Goal: Information Seeking & Learning: Find specific fact

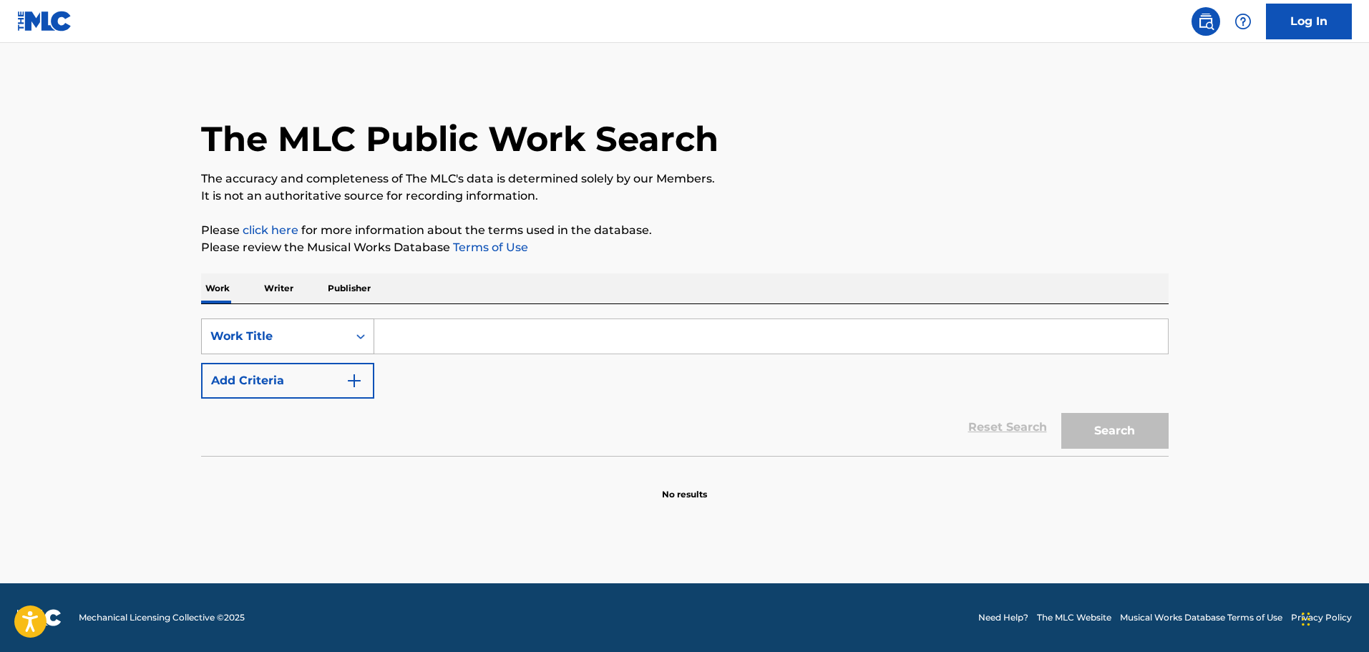
click at [314, 334] on div "Work Title" at bounding box center [274, 336] width 129 height 17
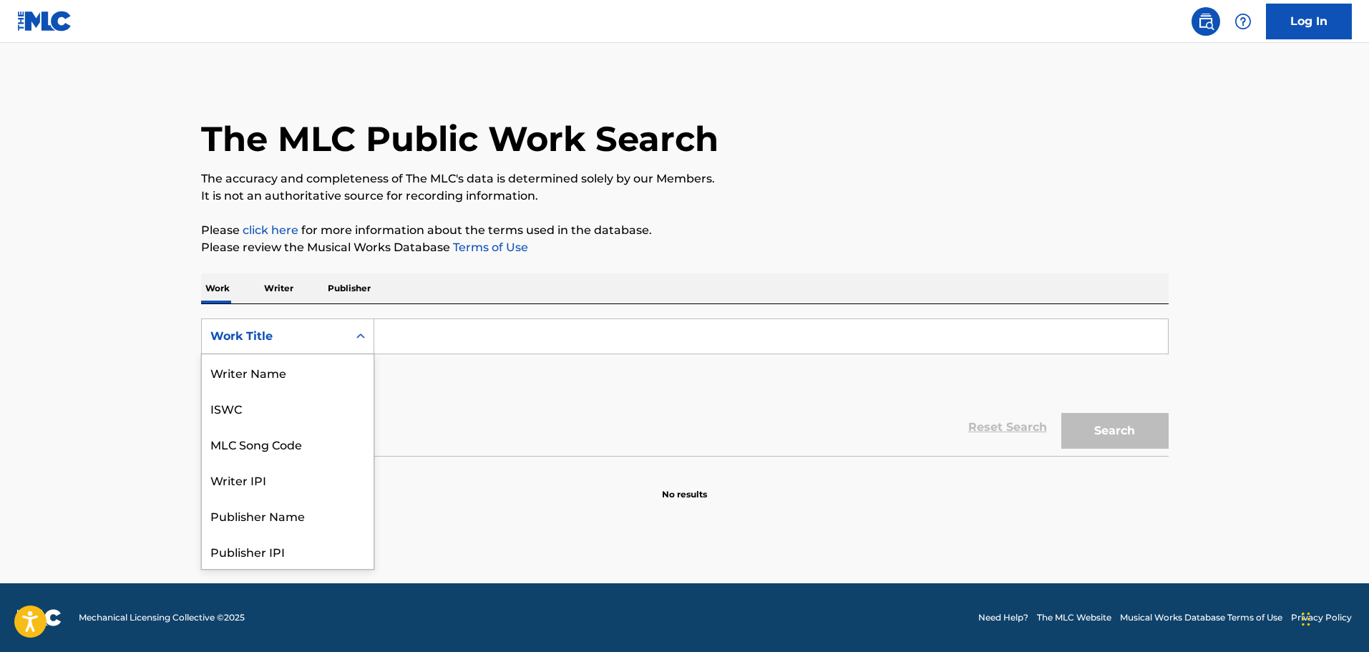
scroll to position [72, 0]
click at [295, 376] on div "MLC Song Code" at bounding box center [288, 372] width 172 height 36
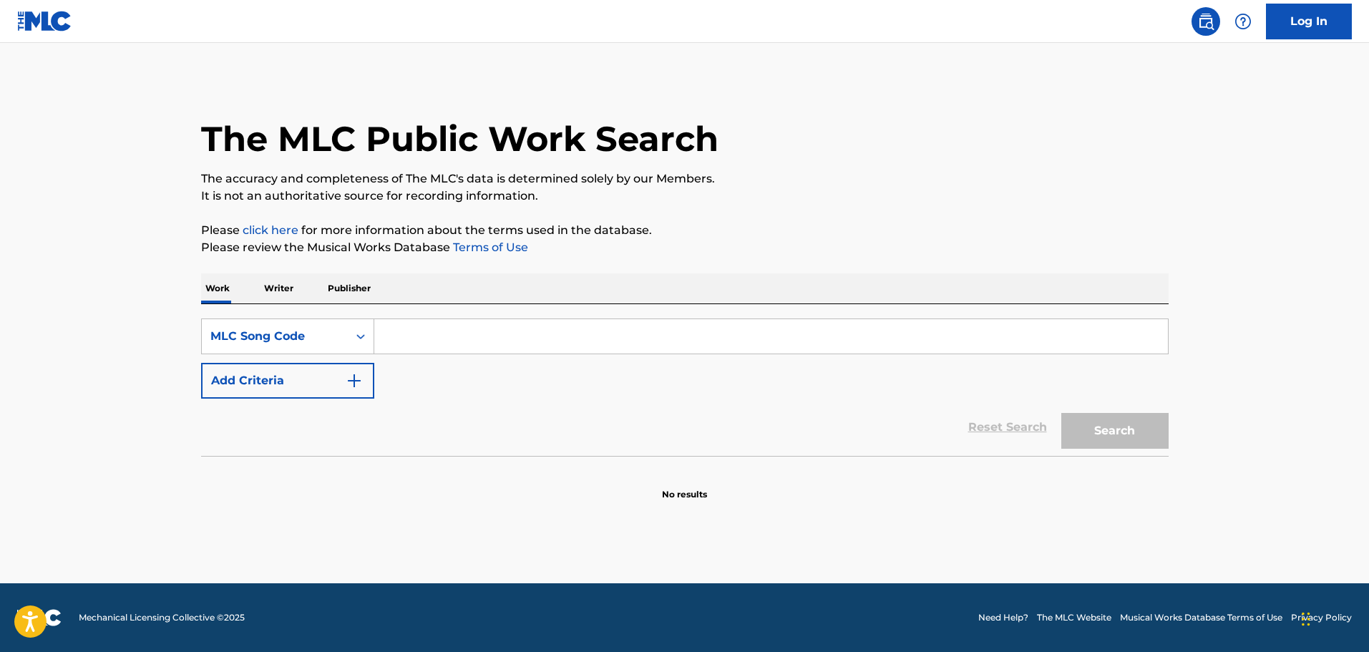
click at [550, 388] on div "SearchWithCriteria9ef22c16-e98f-4168-9823-e8a876f14b4f MLC Song Code Add Criter…" at bounding box center [684, 358] width 967 height 80
click at [922, 217] on div "The MLC Public Work Search The accuracy and completeness of The MLC's data is d…" at bounding box center [685, 290] width 1002 height 422
drag, startPoint x: 901, startPoint y: 222, endPoint x: 844, endPoint y: 237, distance: 58.5
click at [906, 221] on div "The MLC Public Work Search The accuracy and completeness of The MLC's data is d…" at bounding box center [685, 290] width 1002 height 422
click at [844, 237] on p "Please click here for more information about the terms used in the database." at bounding box center [684, 230] width 967 height 17
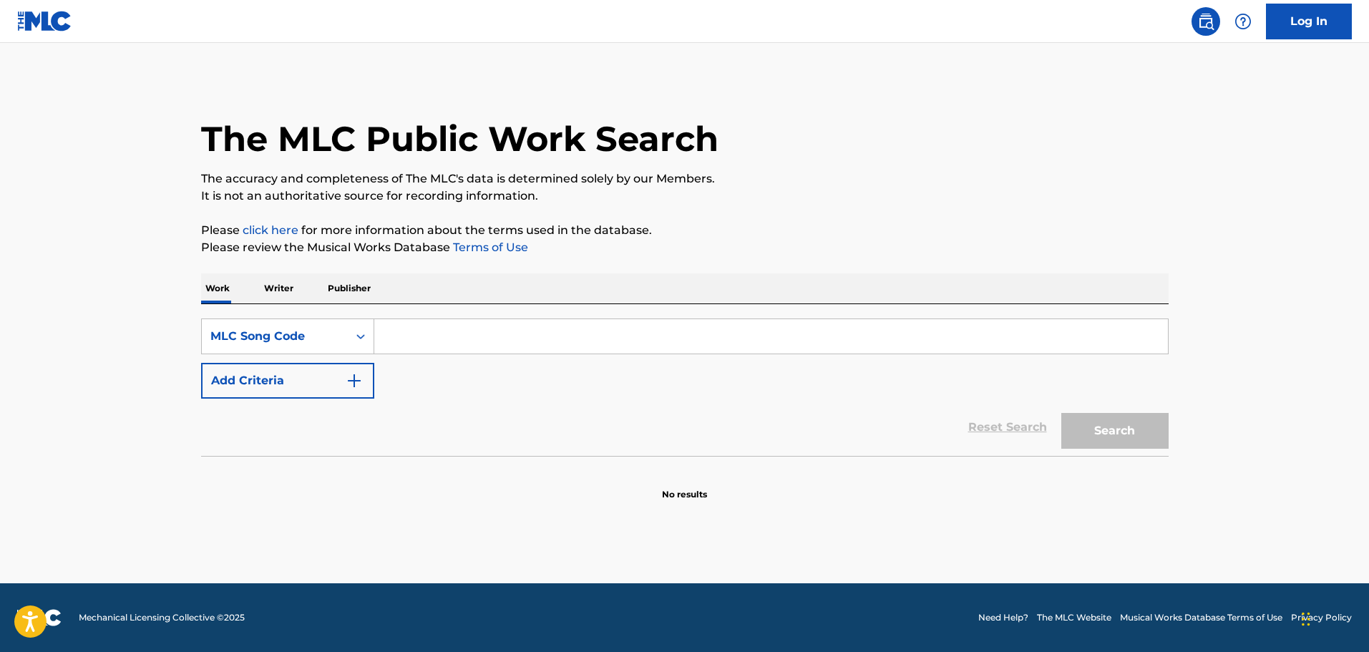
click at [844, 237] on p "Please click here for more information about the terms used in the database." at bounding box center [684, 230] width 967 height 17
click at [478, 336] on input "Search Form" at bounding box center [770, 336] width 793 height 34
click at [238, 346] on div "MLC Song Code" at bounding box center [275, 336] width 146 height 27
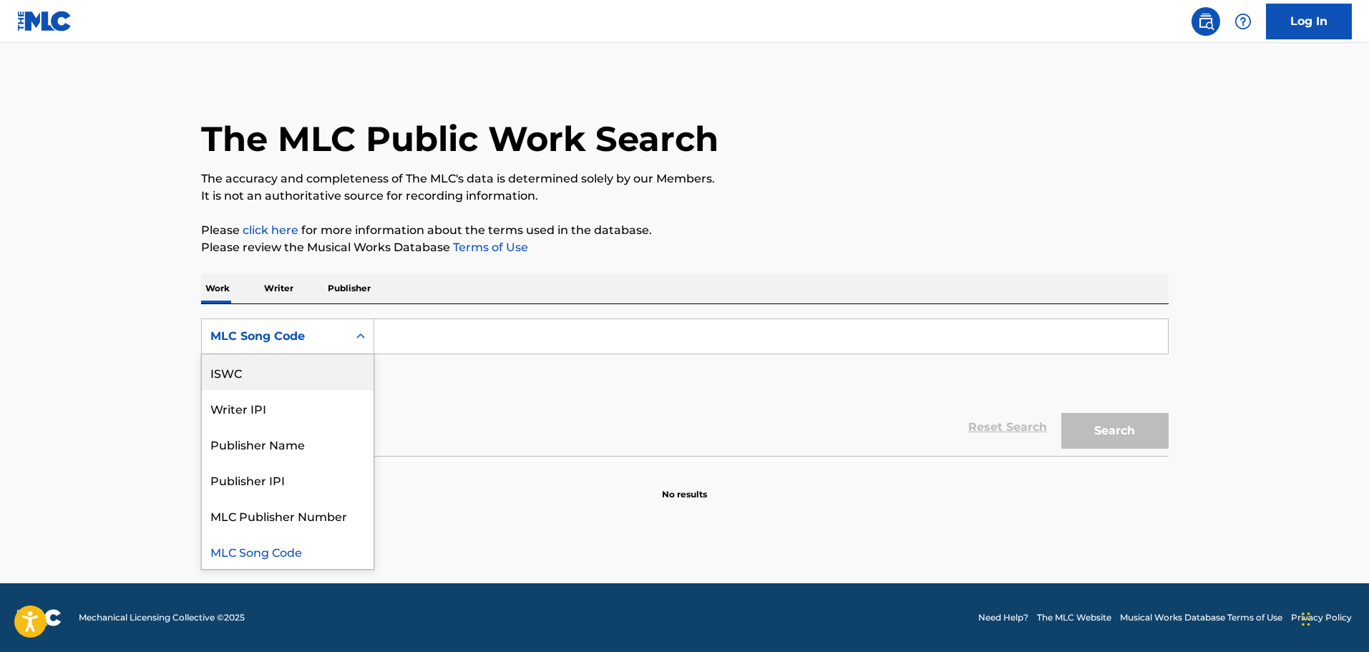
click at [695, 140] on h1 "The MLC Public Work Search" at bounding box center [459, 138] width 517 height 43
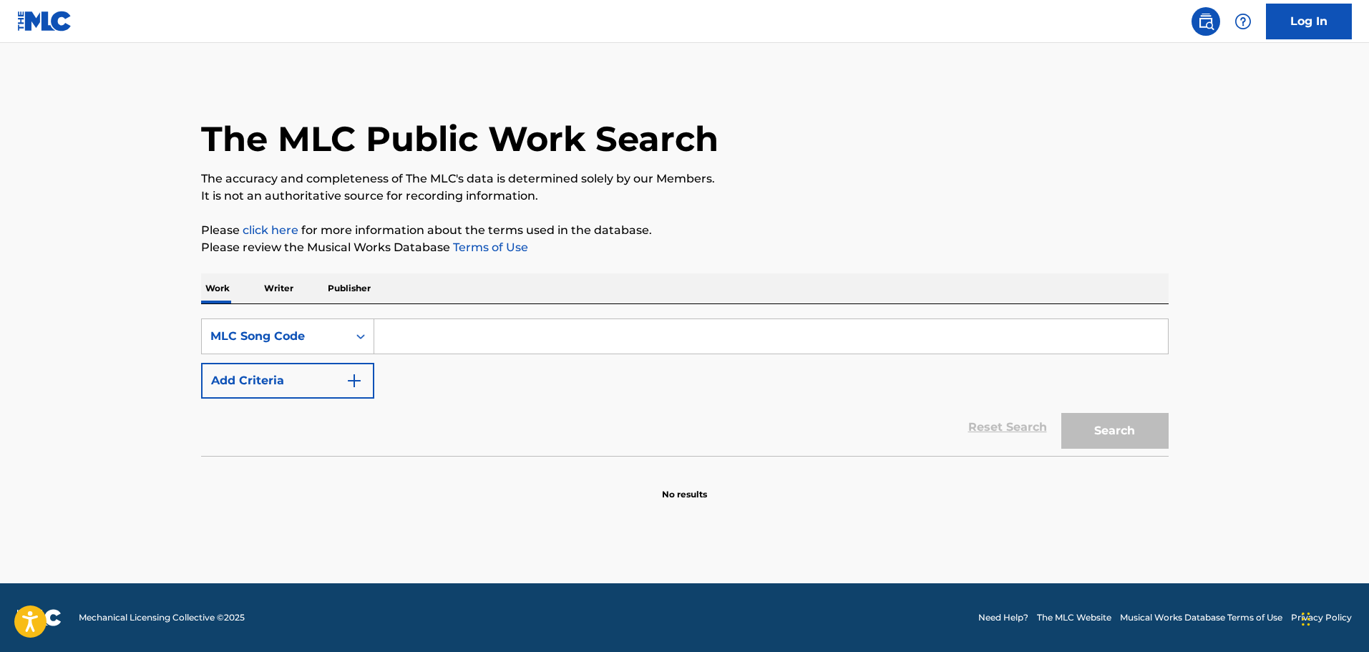
drag, startPoint x: 426, startPoint y: 331, endPoint x: 430, endPoint y: 343, distance: 13.6
click at [426, 331] on input "Search Form" at bounding box center [770, 336] width 793 height 34
paste input "DA5II2"
type input "DA5II2"
click at [1115, 436] on button "Search" at bounding box center [1114, 431] width 107 height 36
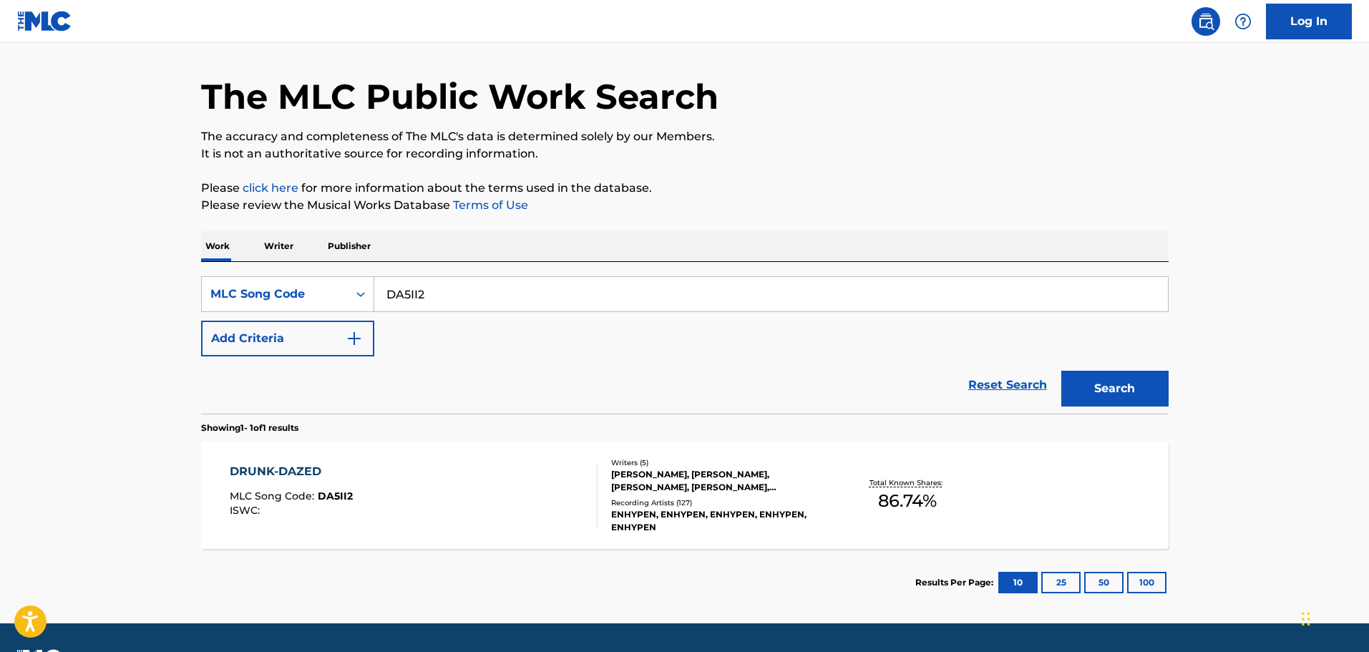
scroll to position [82, 0]
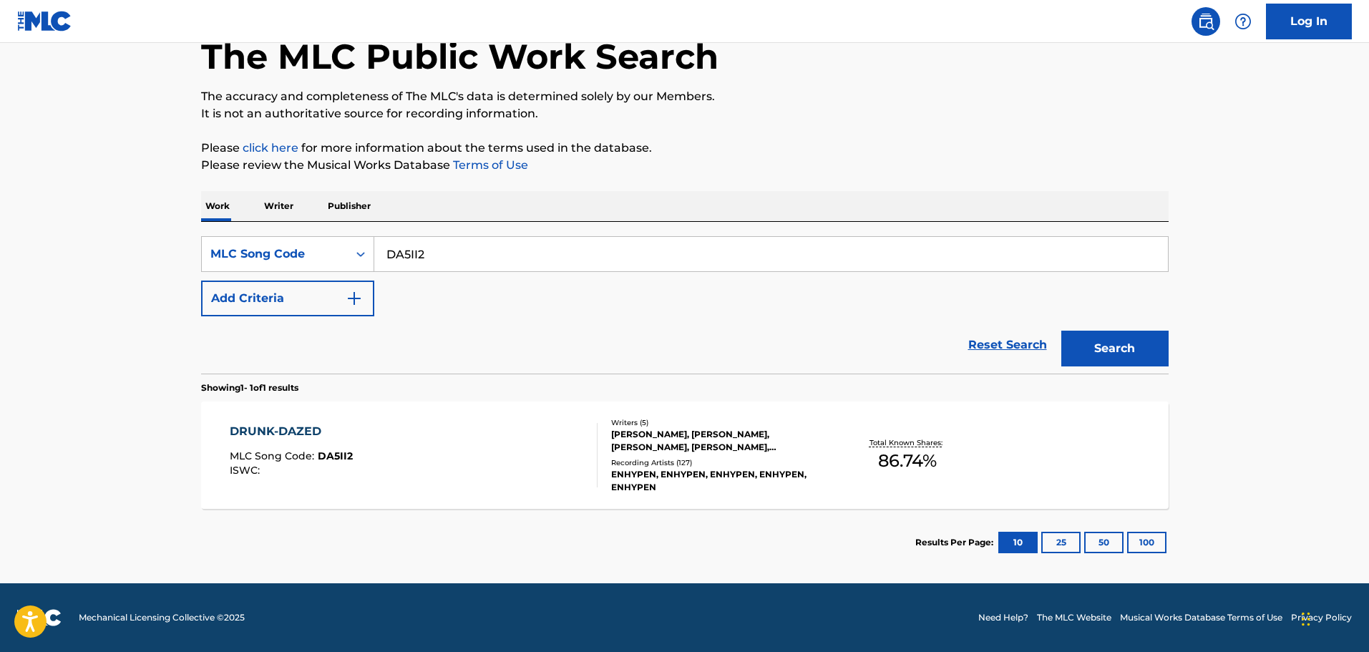
click at [485, 432] on div "DRUNK-DAZED MLC Song Code : DA5II2 ISWC :" at bounding box center [414, 455] width 368 height 64
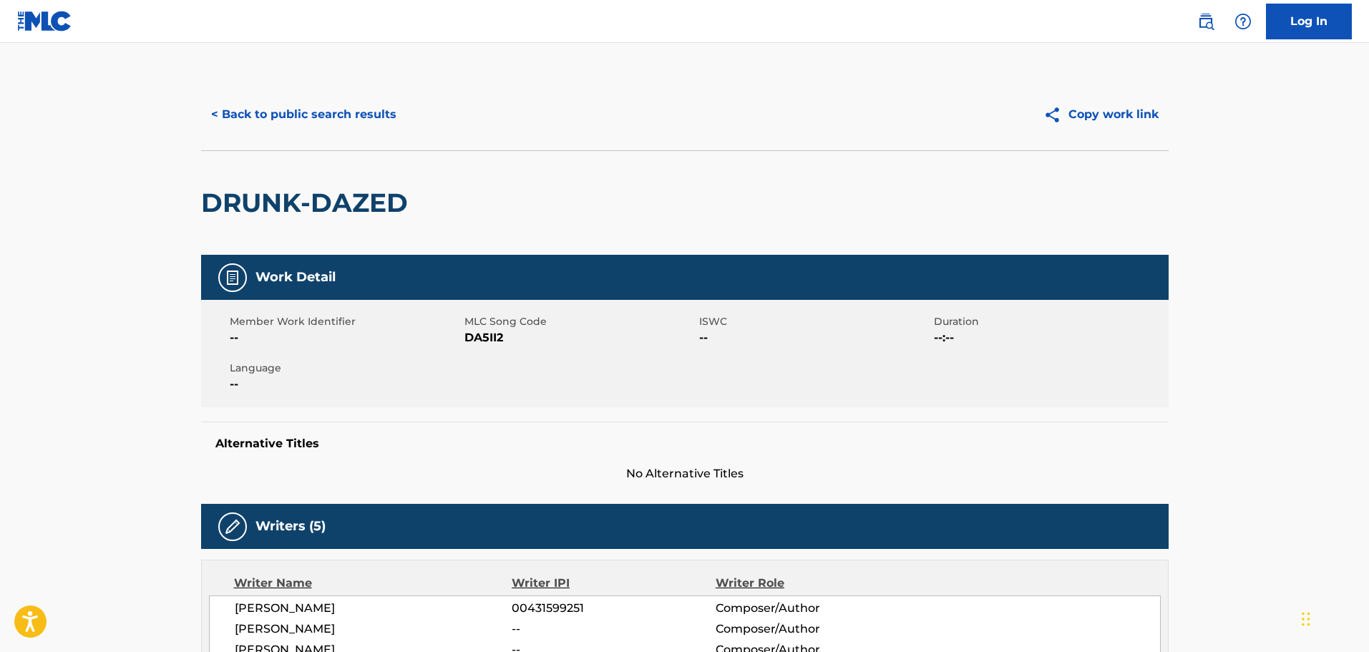
scroll to position [286, 0]
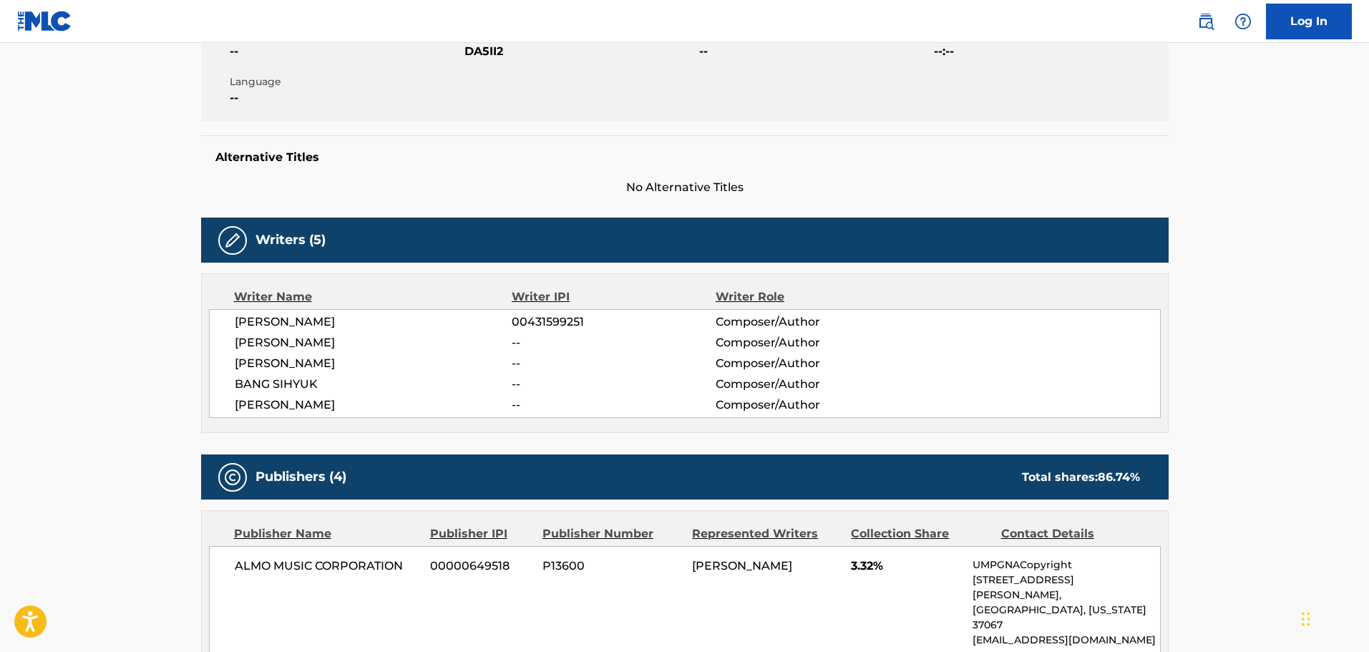
click at [1144, 145] on div "Alternative Titles No Alternative Titles" at bounding box center [684, 165] width 967 height 61
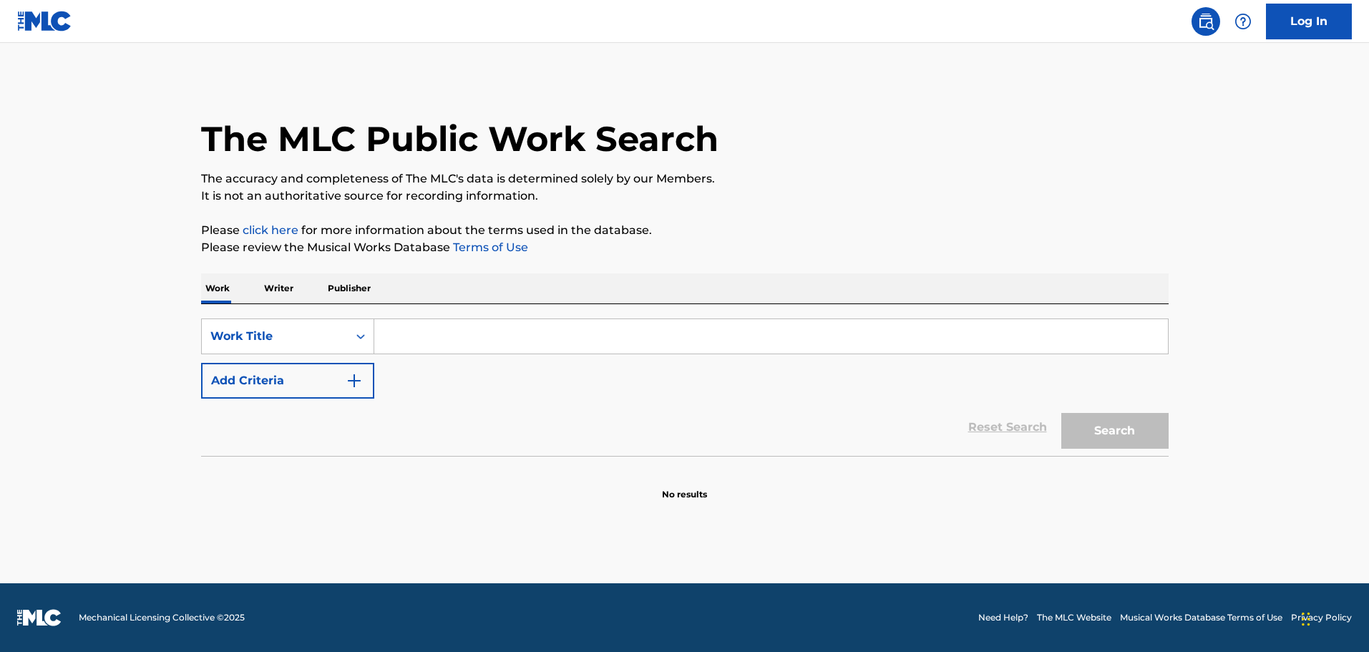
click at [471, 342] on input "Search Form" at bounding box center [770, 336] width 793 height 34
click at [353, 383] on img "Search Form" at bounding box center [354, 380] width 17 height 17
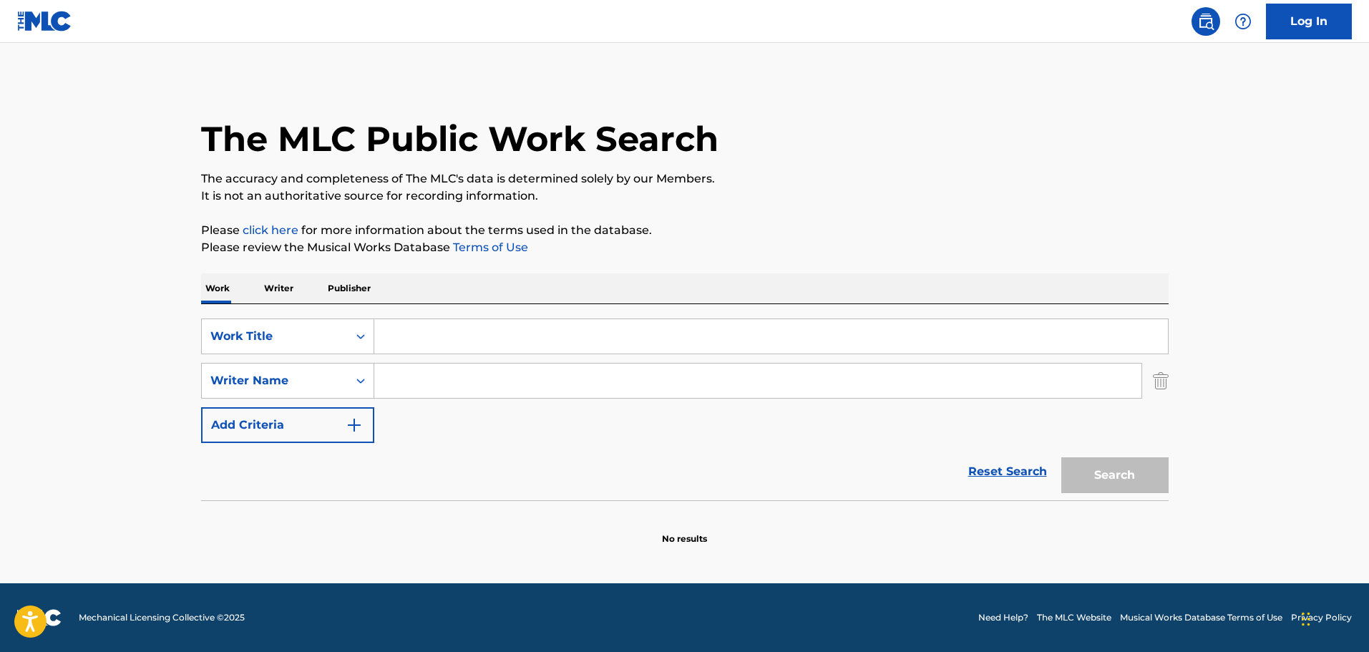
click at [427, 326] on input "Search Form" at bounding box center [770, 336] width 793 height 34
type input "FEVER"
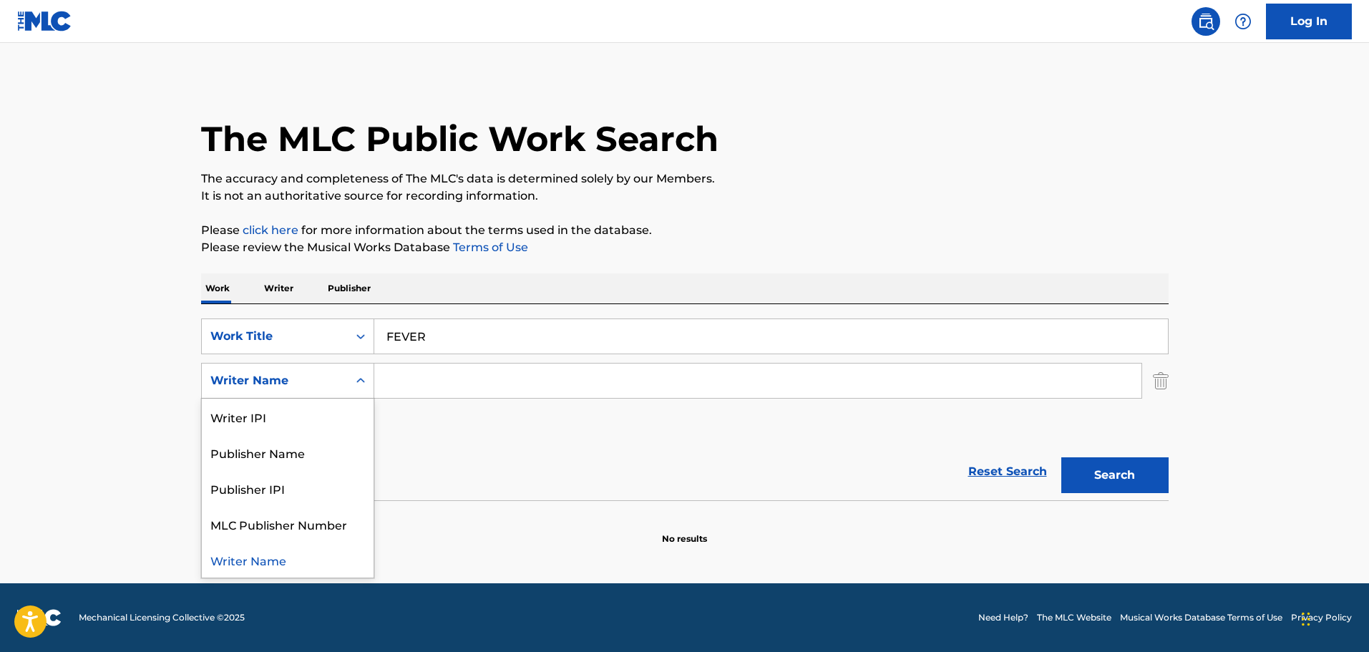
click at [432, 374] on input "Search Form" at bounding box center [757, 380] width 767 height 34
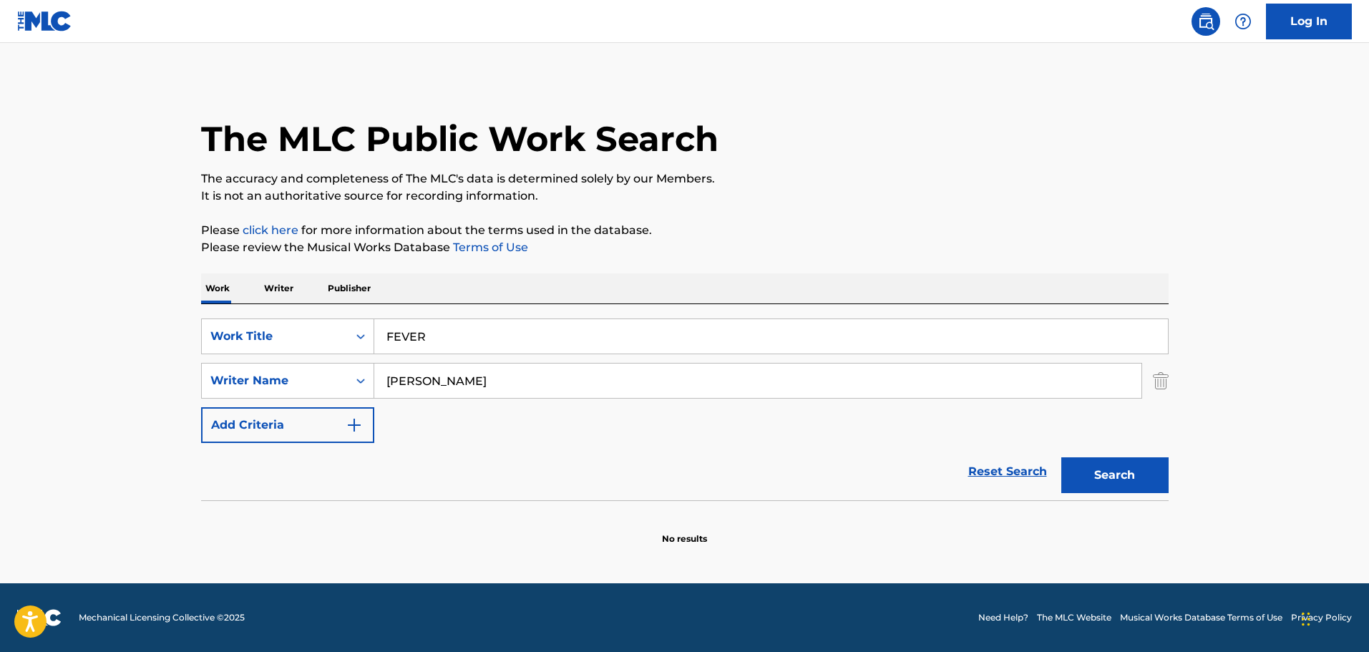
click at [1061, 457] on button "Search" at bounding box center [1114, 475] width 107 height 36
drag, startPoint x: 560, startPoint y: 383, endPoint x: 269, endPoint y: 346, distance: 293.4
click at [269, 346] on div "SearchWithCriteria7e70df24-205d-41ad-98a2-e0b9c606d238 Work Title FEVER SearchW…" at bounding box center [684, 380] width 967 height 124
click at [1061, 457] on button "Search" at bounding box center [1114, 475] width 107 height 36
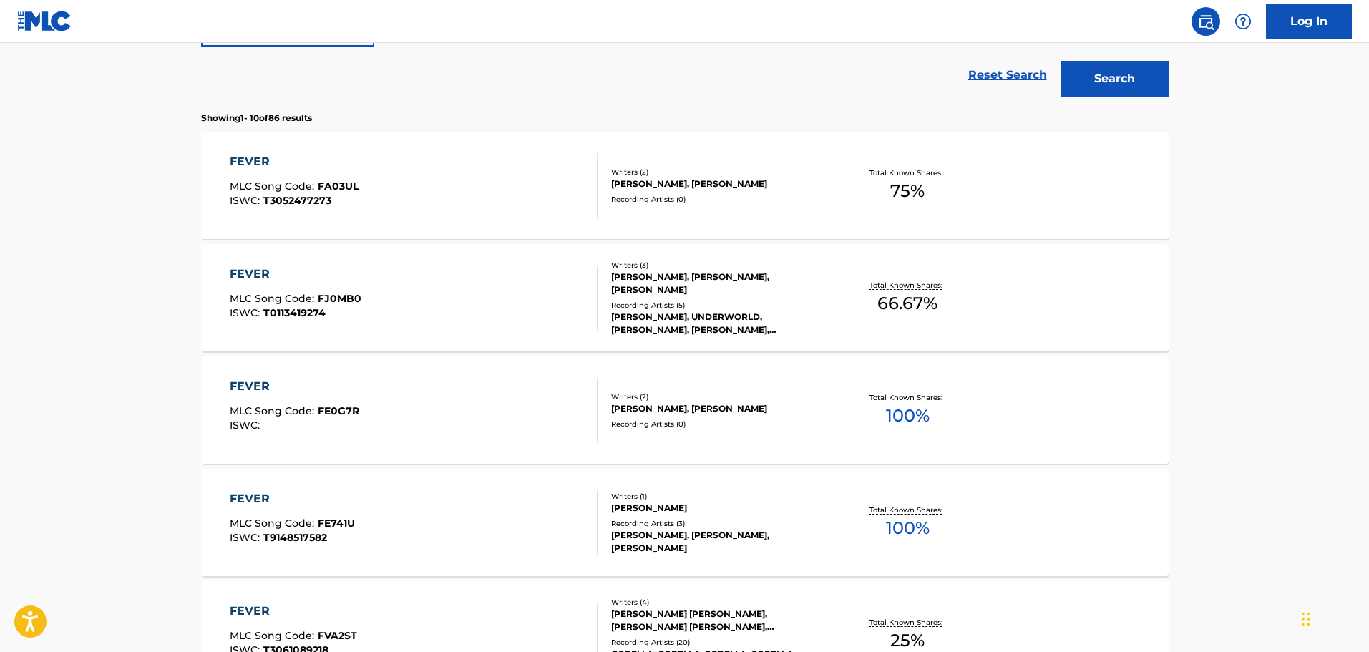
scroll to position [215, 0]
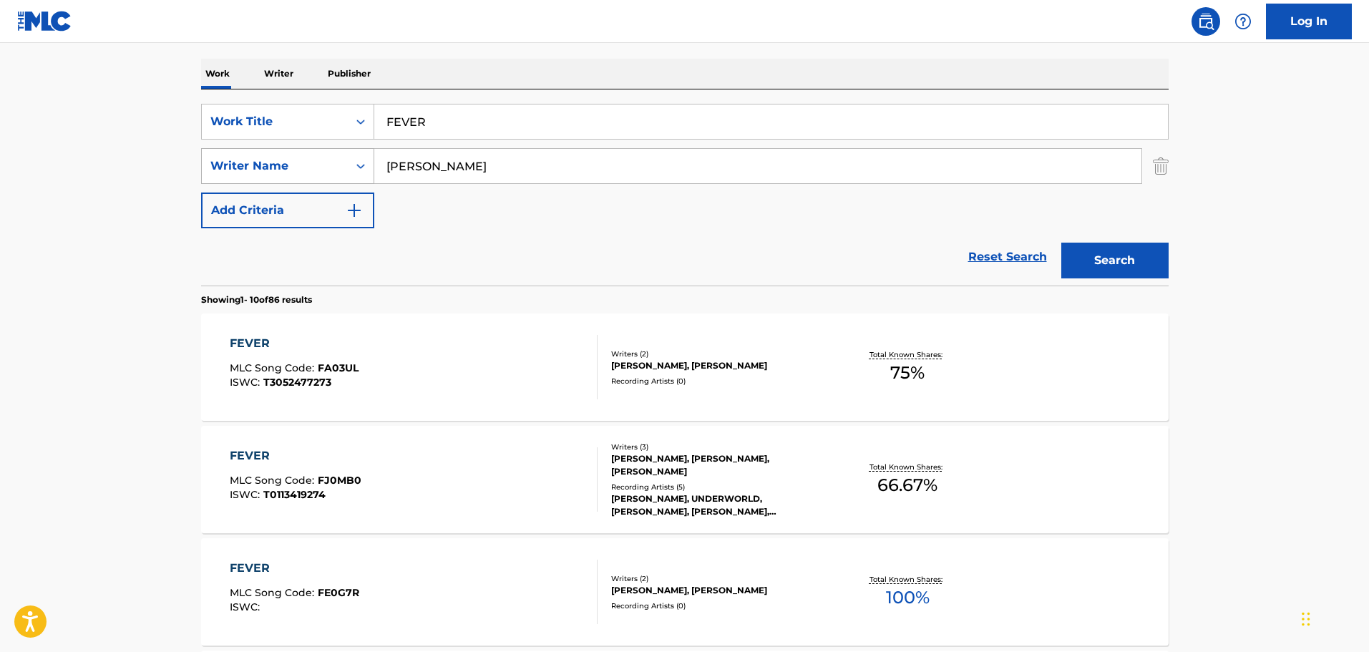
drag, startPoint x: 420, startPoint y: 162, endPoint x: 323, endPoint y: 148, distance: 97.5
click at [327, 148] on div "SearchWithCriteriac820a514-bc5e-4db1-aba8-47580e6b21f3 Writer Name [PERSON_NAME]" at bounding box center [684, 166] width 967 height 36
click at [1061, 243] on button "Search" at bounding box center [1114, 261] width 107 height 36
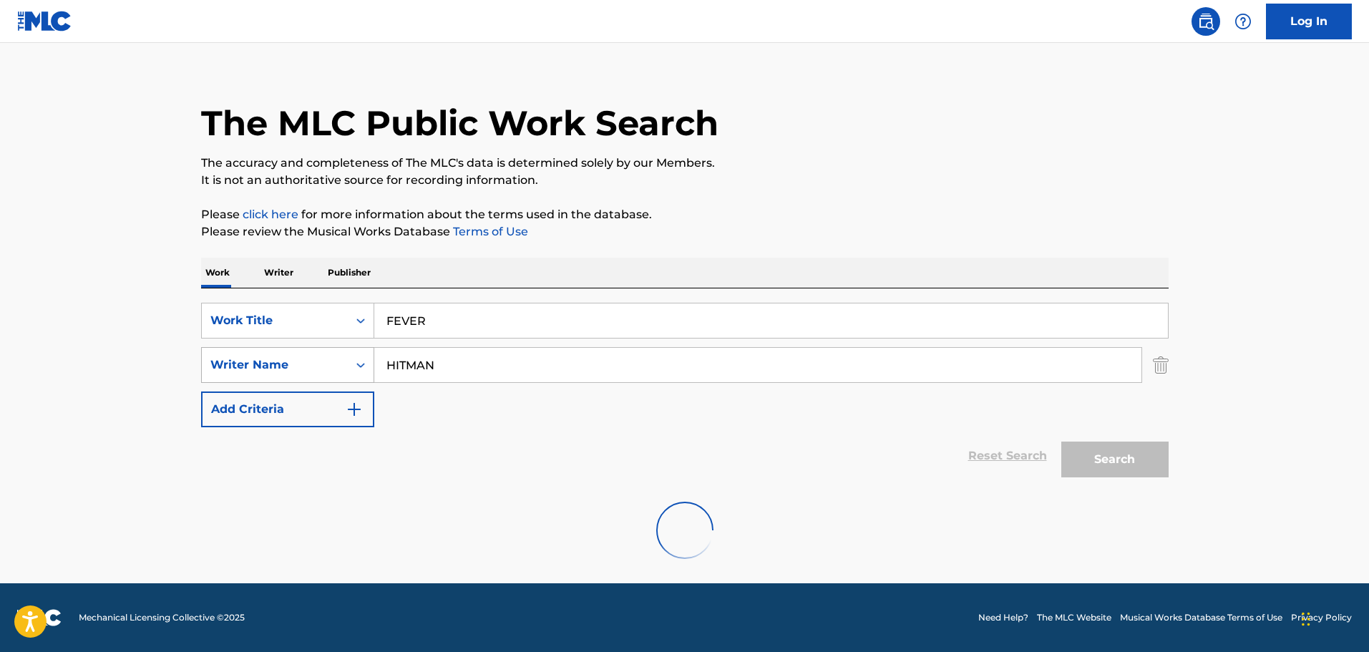
scroll to position [0, 0]
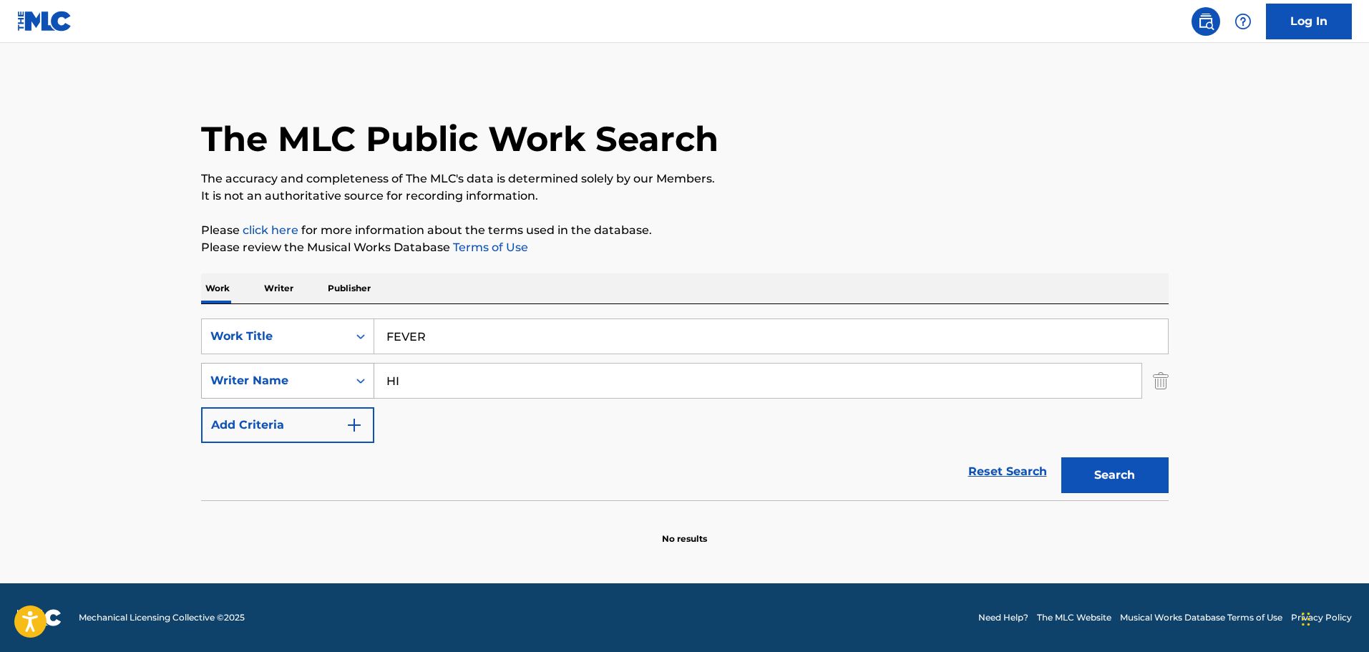
type input "H"
click at [424, 386] on input "Search Form" at bounding box center [757, 380] width 767 height 34
type input "BANG"
click at [1061, 457] on button "Search" at bounding box center [1114, 475] width 107 height 36
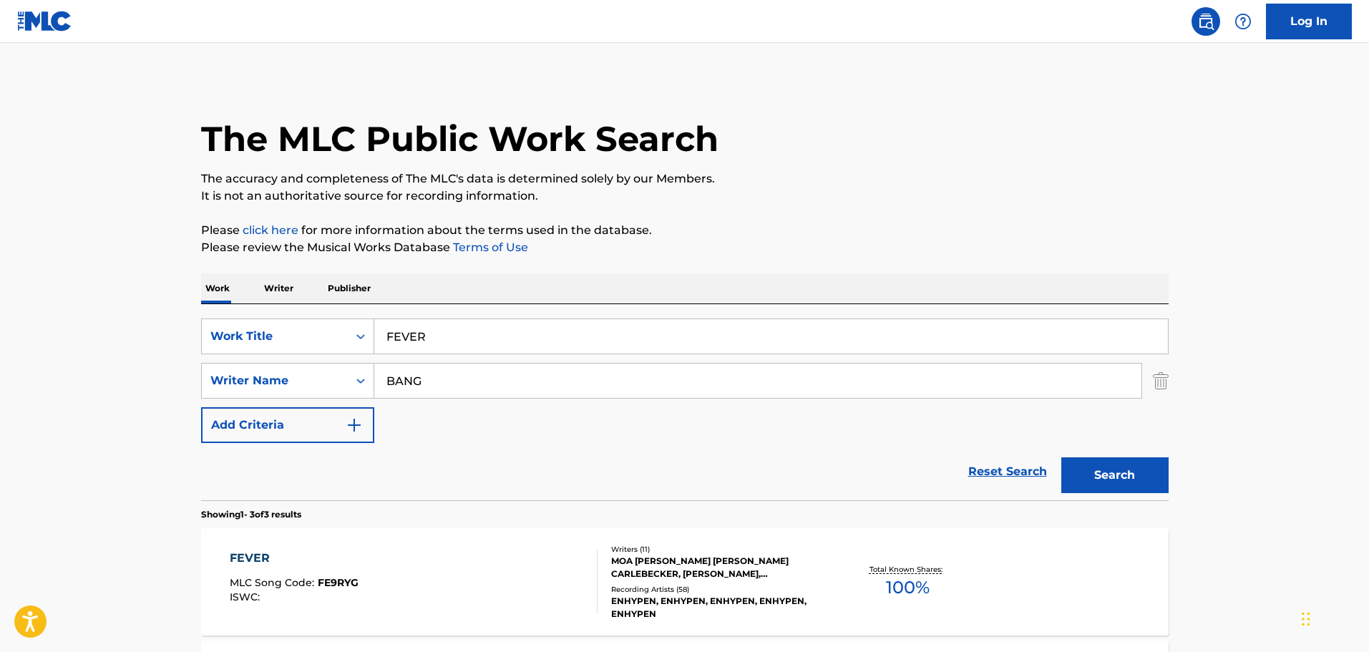
scroll to position [72, 0]
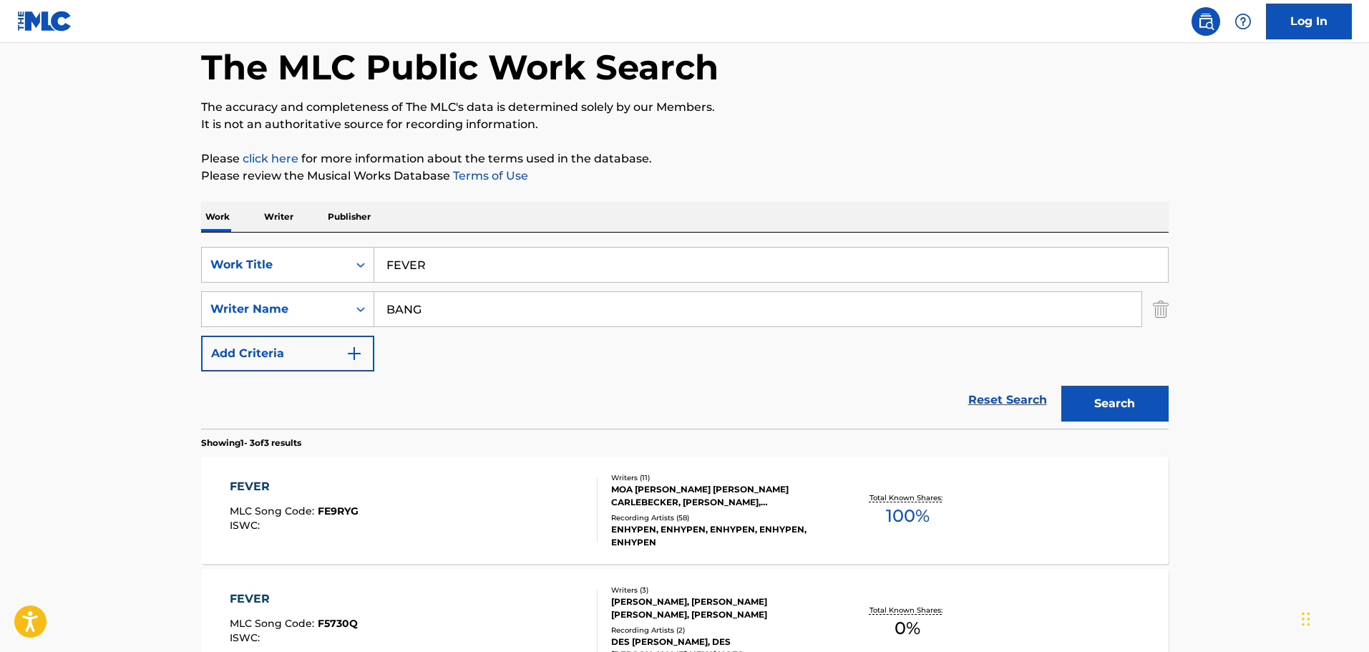
click at [489, 507] on div "FEVER MLC Song Code : FE9RYG ISWC :" at bounding box center [414, 510] width 368 height 64
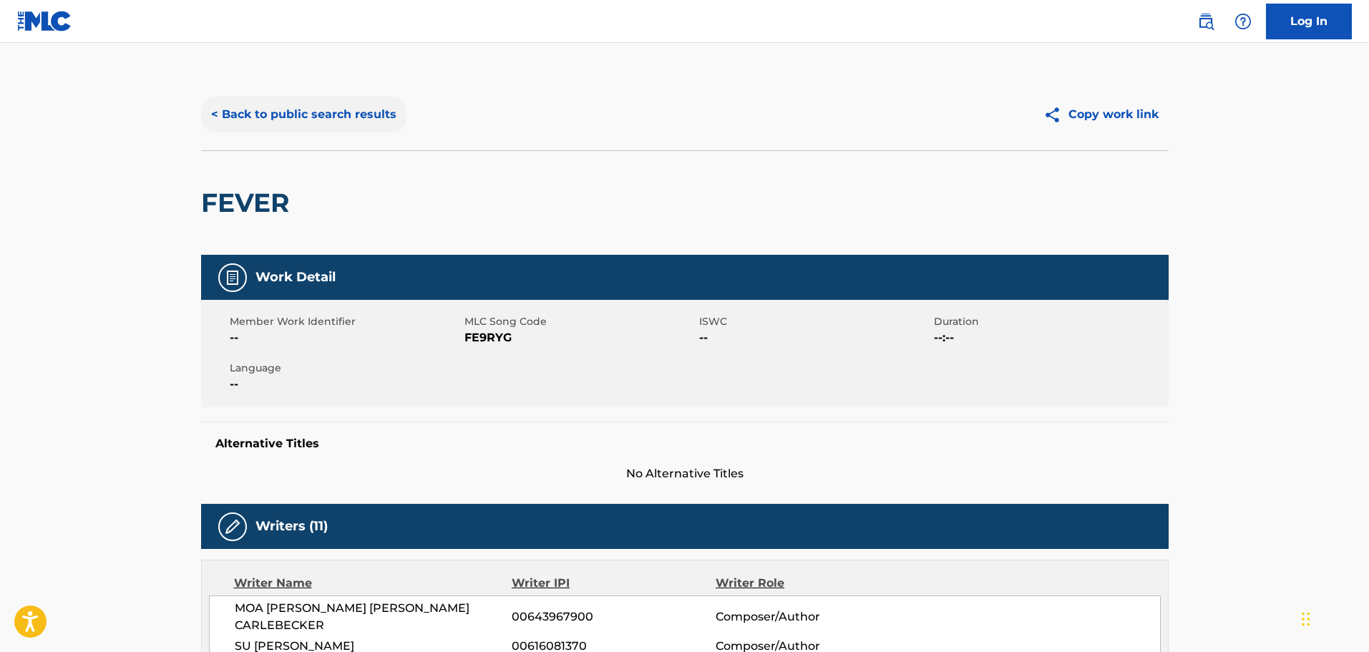
click at [359, 99] on button "< Back to public search results" at bounding box center [303, 115] width 205 height 36
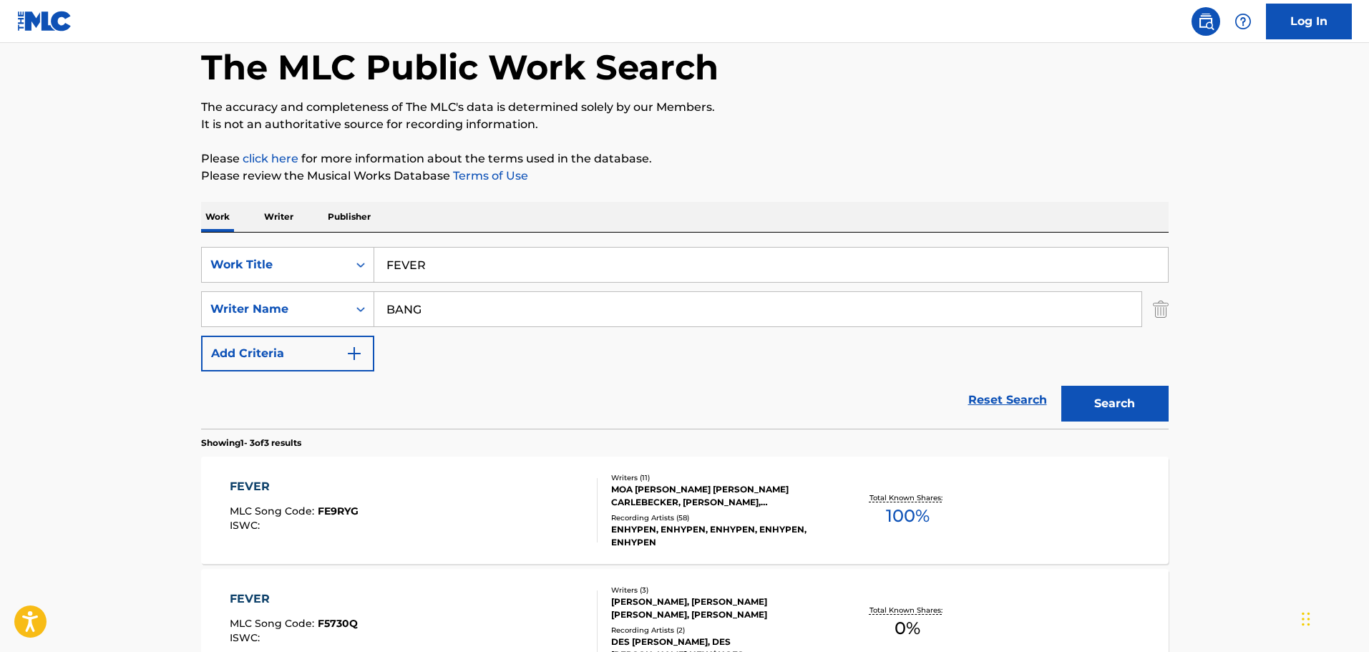
click at [960, 112] on p "The accuracy and completeness of The MLC's data is determined solely by our Mem…" at bounding box center [684, 107] width 967 height 17
